Goal: Transaction & Acquisition: Purchase product/service

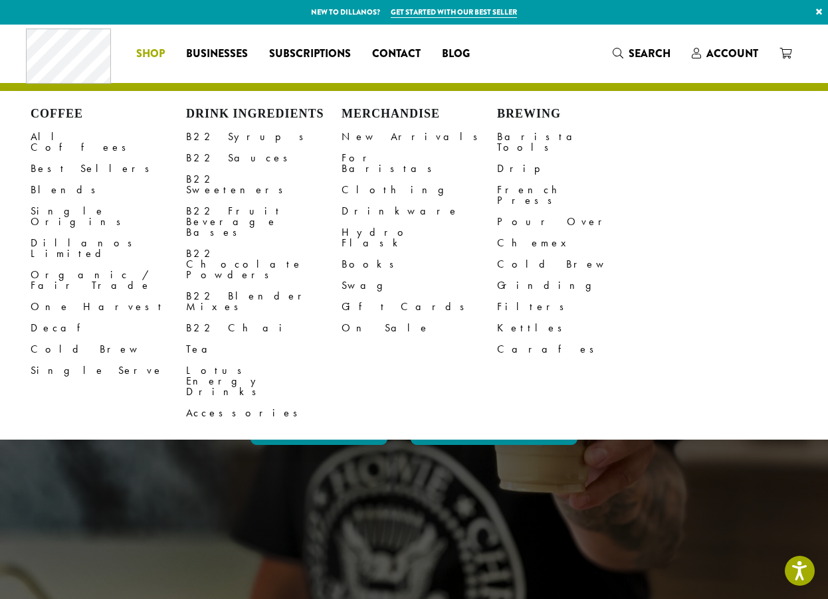
click at [159, 53] on span "Shop" at bounding box center [150, 54] width 29 height 17
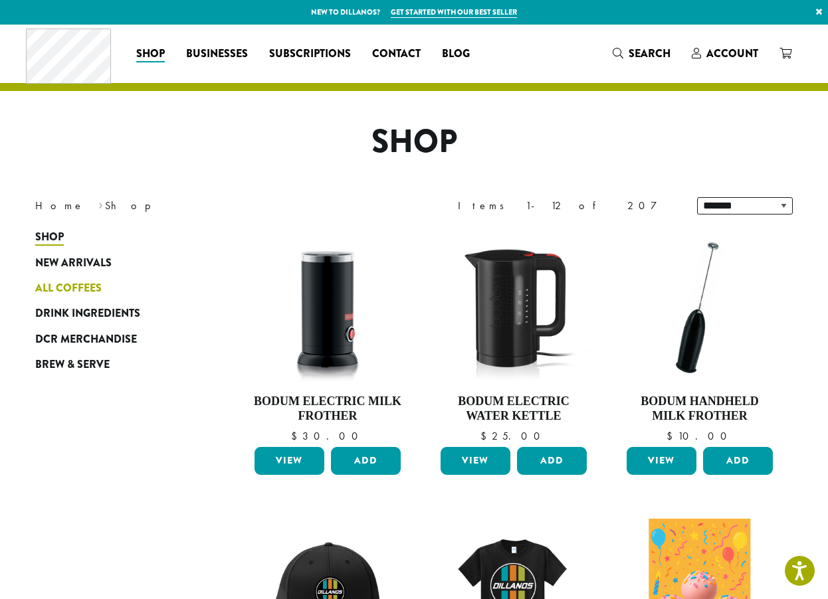
click at [88, 288] on span "All Coffees" at bounding box center [68, 288] width 66 height 17
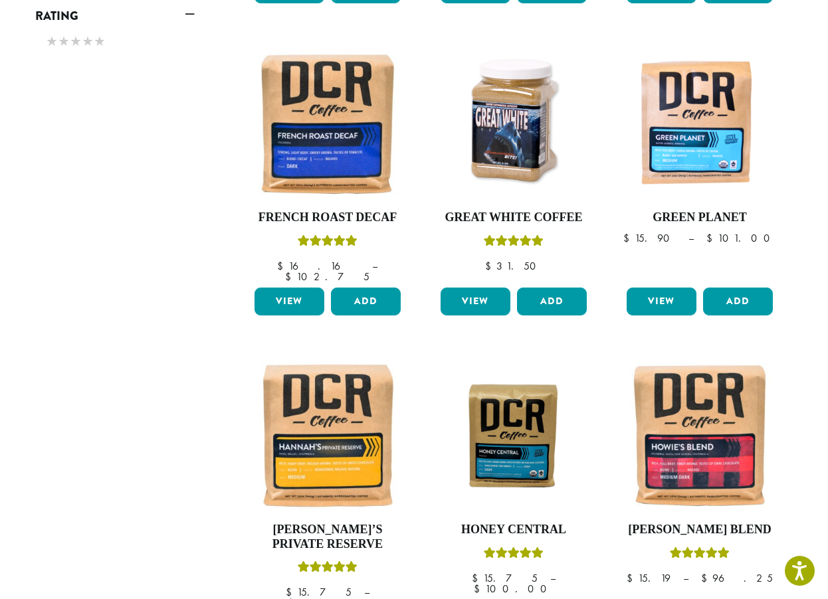
scroll to position [1063, 0]
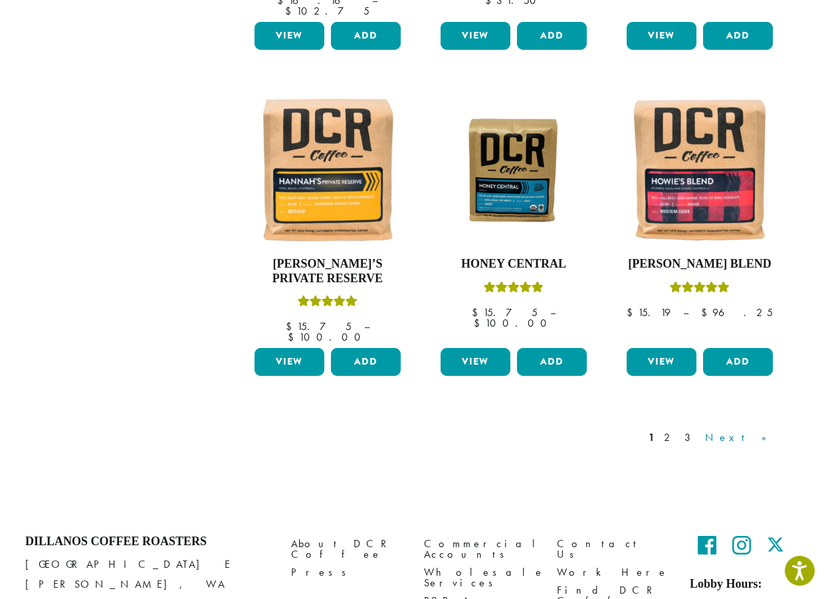
click at [759, 430] on link "Next »" at bounding box center [740, 438] width 76 height 16
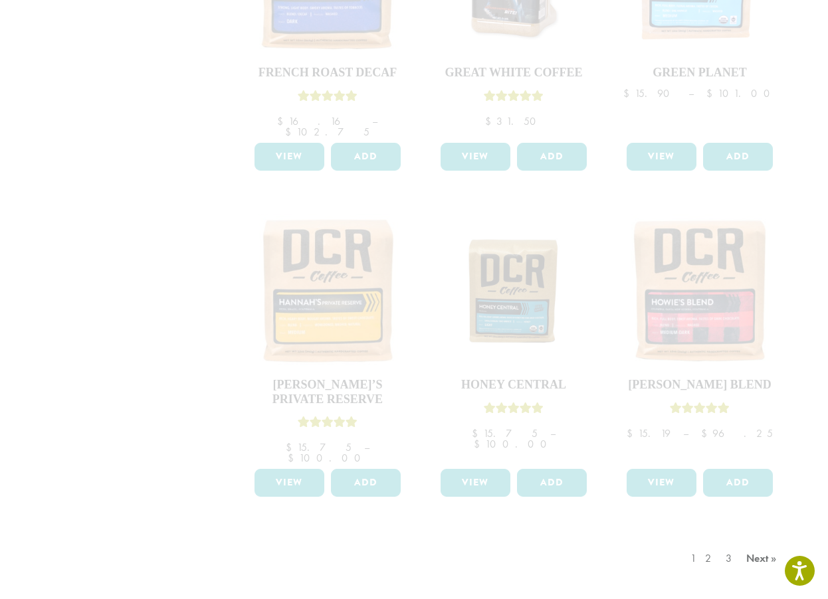
scroll to position [986, 0]
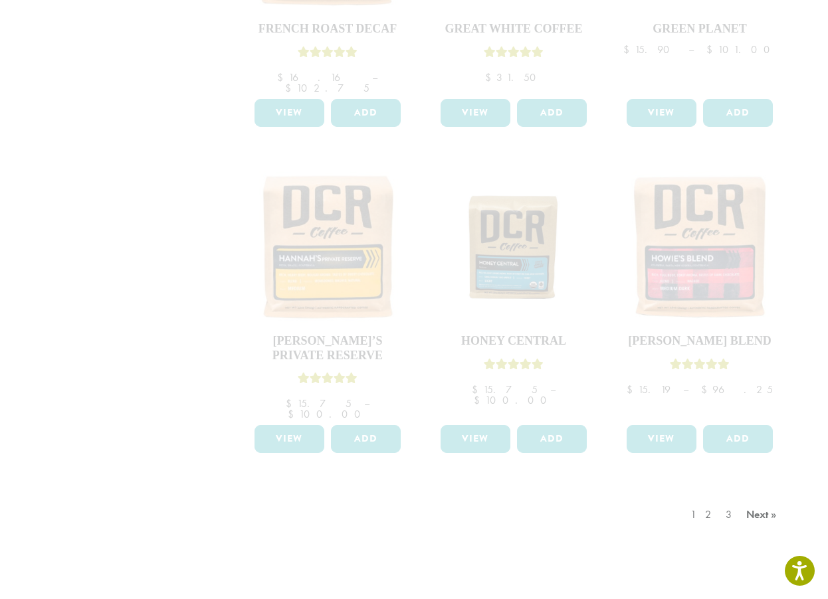
click at [756, 497] on div "1 2 3 Next »" at bounding box center [735, 528] width 95 height 62
